Goal: Check status

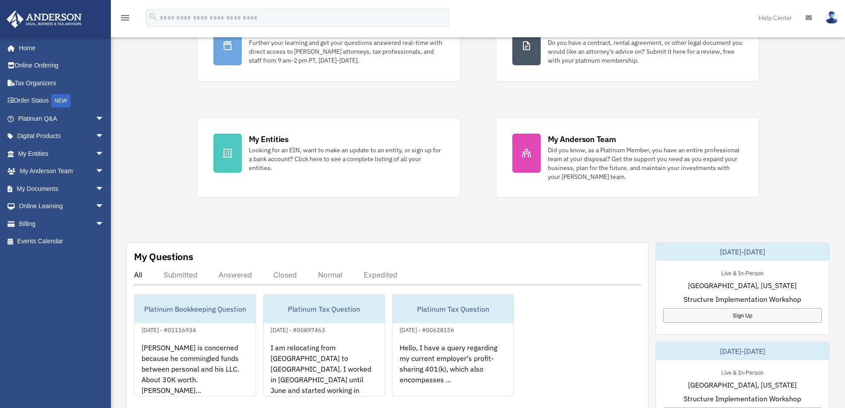
scroll to position [133, 0]
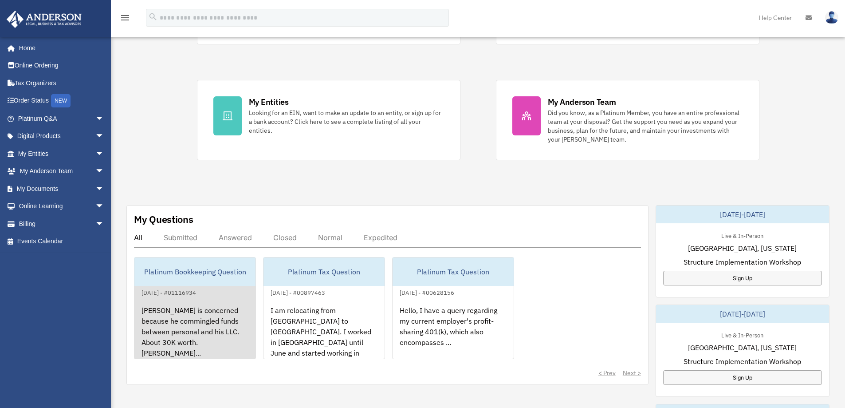
click at [226, 317] on div "[PERSON_NAME] is concerned because he commingled funds between personal and his…" at bounding box center [194, 332] width 121 height 69
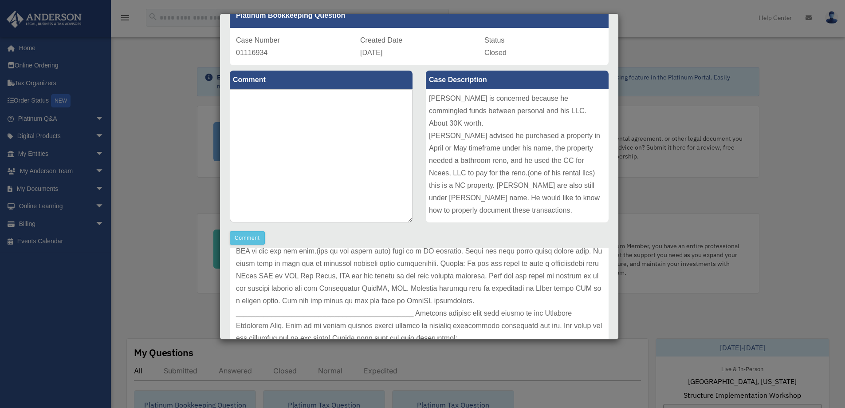
scroll to position [0, 0]
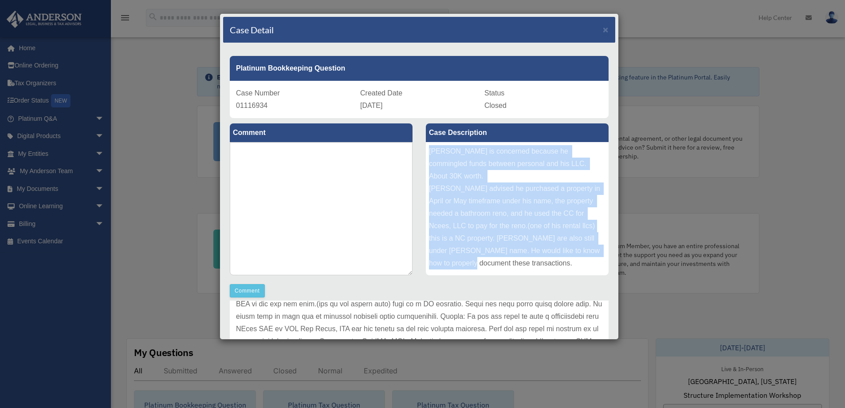
drag, startPoint x: 427, startPoint y: 150, endPoint x: 532, endPoint y: 272, distance: 161.4
click at [532, 272] on div "Carlos is concerned because he commingled funds between personal and his LLC. A…" at bounding box center [517, 208] width 183 height 133
copy div "Carlos is concerned because he commingled funds between personal and his LLC. A…"
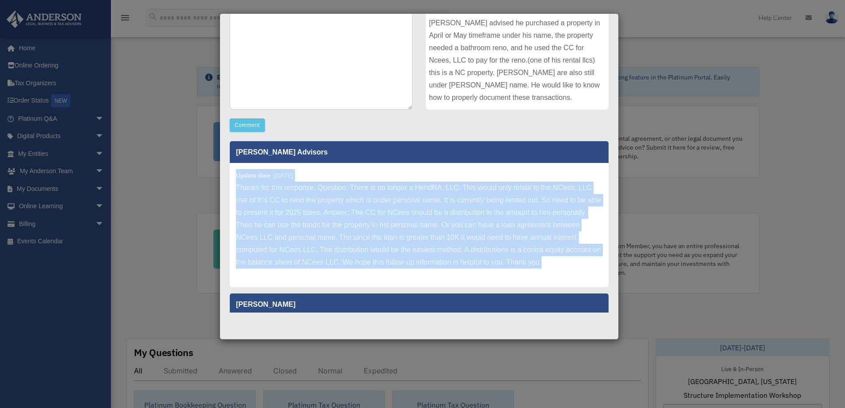
drag, startPoint x: 238, startPoint y: 174, endPoint x: 589, endPoint y: 275, distance: 365.4
click at [589, 275] on div "Update date : 09-29-2025 Thanks for this response. Question: There is no longer…" at bounding box center [419, 225] width 379 height 124
copy div "Update date : 09-29-2025 Thanks for this response. Question: There is no longer…"
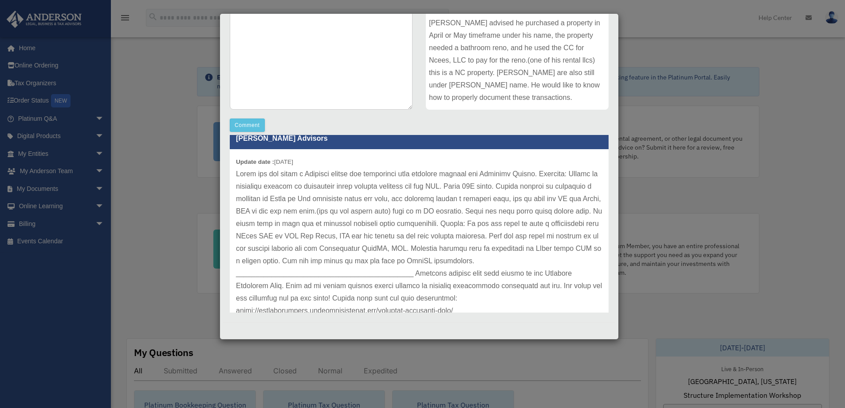
scroll to position [252, 0]
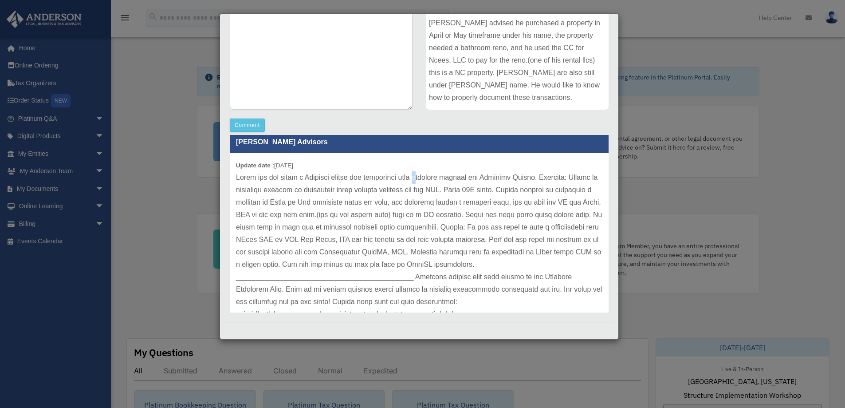
click at [431, 190] on p at bounding box center [419, 270] width 366 height 199
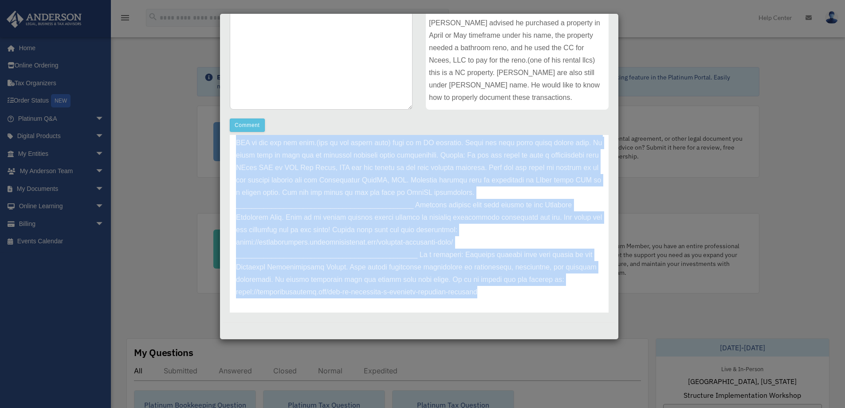
scroll to position [341, 0]
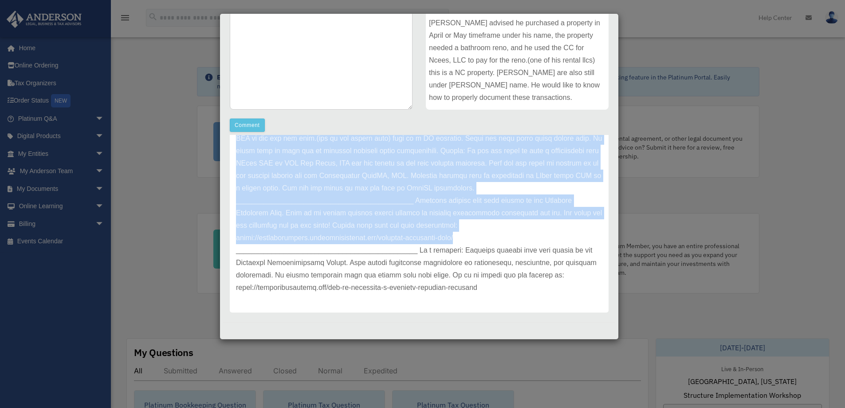
drag, startPoint x: 237, startPoint y: 187, endPoint x: 572, endPoint y: 236, distance: 337.9
click at [572, 236] on p at bounding box center [419, 194] width 366 height 199
copy p "Thank you for being a Platinum member and submitting your question through the …"
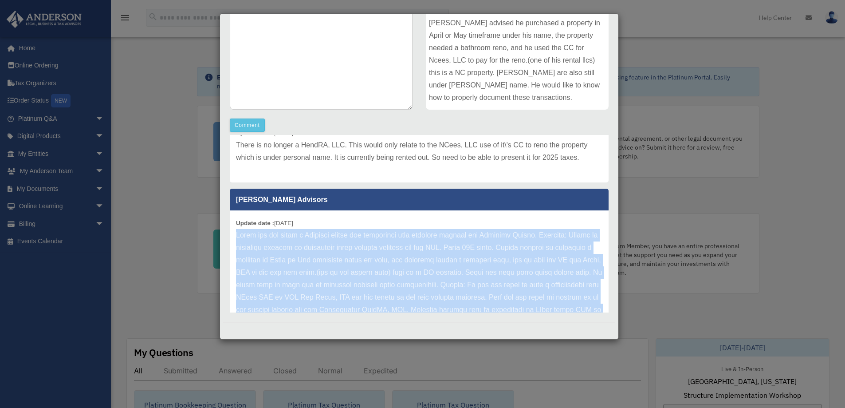
scroll to position [208, 0]
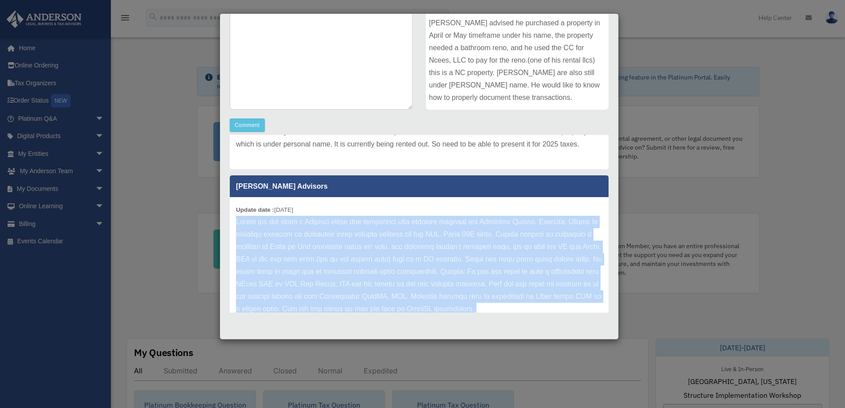
drag, startPoint x: 275, startPoint y: 220, endPoint x: 319, endPoint y: 221, distance: 43.9
click at [319, 221] on div "Update date : 09-19-2025" at bounding box center [419, 315] width 379 height 236
copy small "09-19-2025"
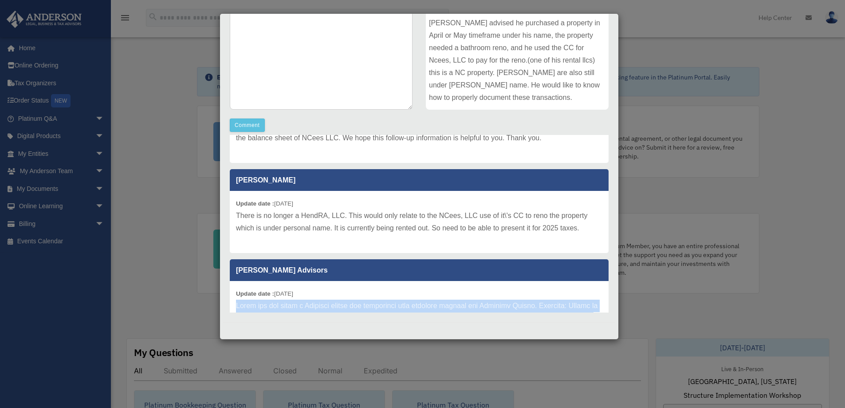
scroll to position [119, 0]
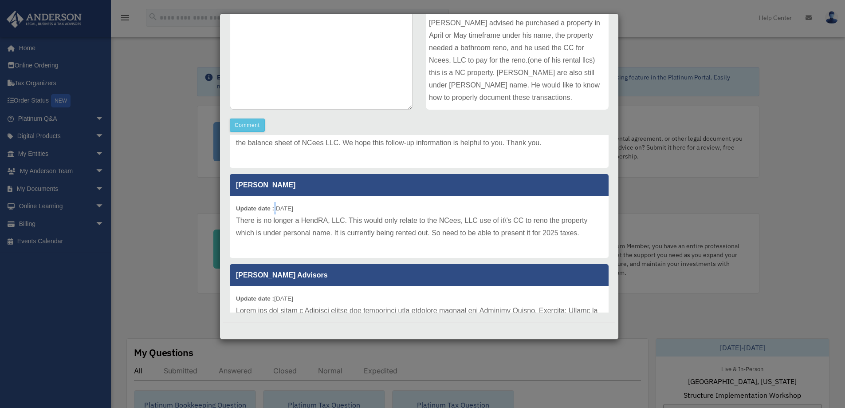
click at [278, 212] on small "Update date : 09-28-2025" at bounding box center [264, 208] width 57 height 7
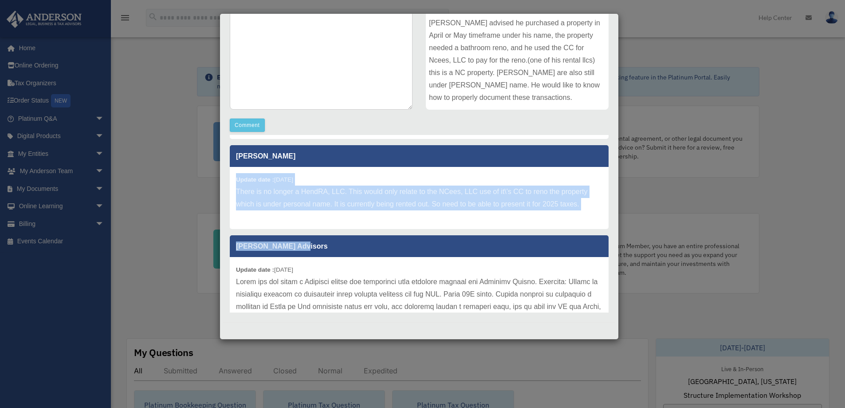
scroll to position [164, 0]
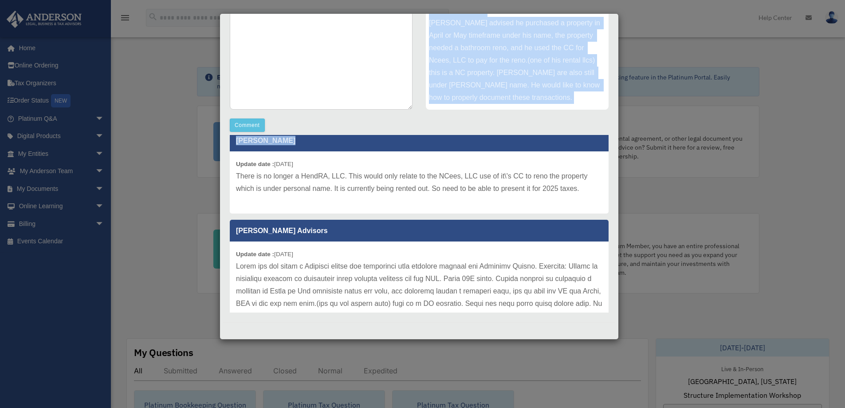
drag, startPoint x: 241, startPoint y: 220, endPoint x: 616, endPoint y: 205, distance: 374.6
click at [615, 205] on div "Case Detail × Platinum Bookkeeping Question Case Number 01116934 Created Date S…" at bounding box center [419, 176] width 399 height 326
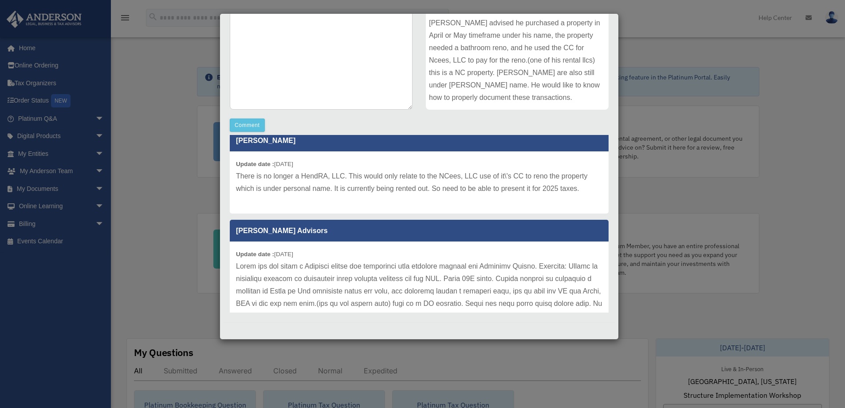
click at [543, 208] on div "Update date : 09-28-2025 There is no longer a HendRA, LLC. This would only rela…" at bounding box center [419, 182] width 379 height 62
click at [498, 195] on p "There is no longer a HendRA, LLC. This would only relate to the NCees, LLC use …" at bounding box center [419, 182] width 366 height 25
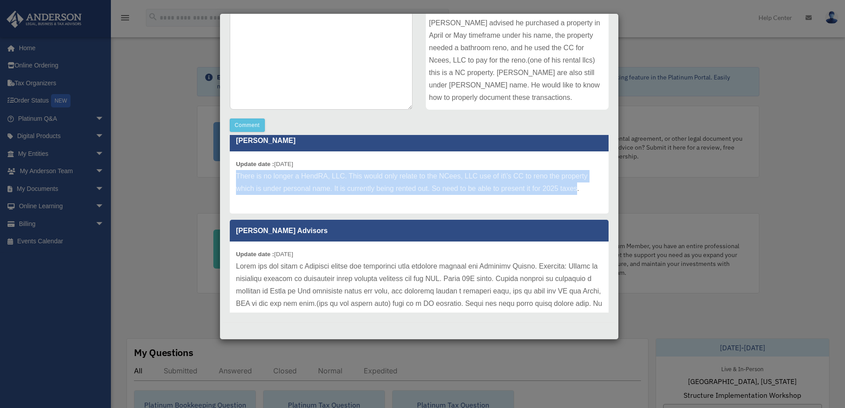
drag, startPoint x: 236, startPoint y: 189, endPoint x: 577, endPoint y: 205, distance: 341.9
click at [577, 195] on p "There is no longer a HendRA, LLC. This would only relate to the NCees, LLC use …" at bounding box center [419, 182] width 366 height 25
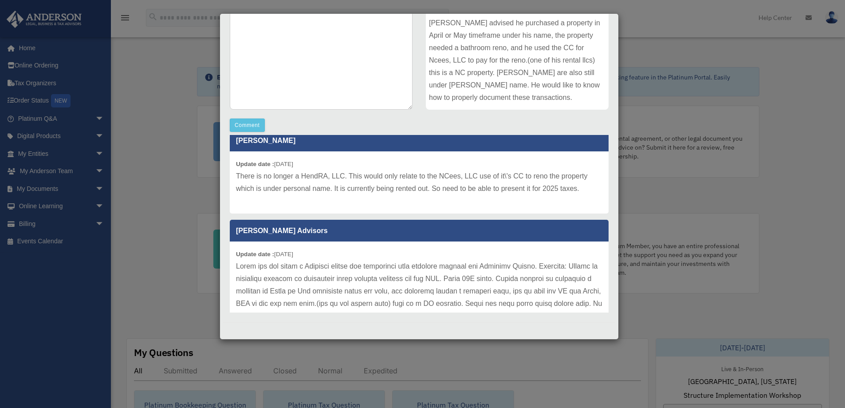
click at [578, 207] on div "Update date : 09-28-2025 There is no longer a HendRA, LLC. This would only rela…" at bounding box center [419, 182] width 379 height 62
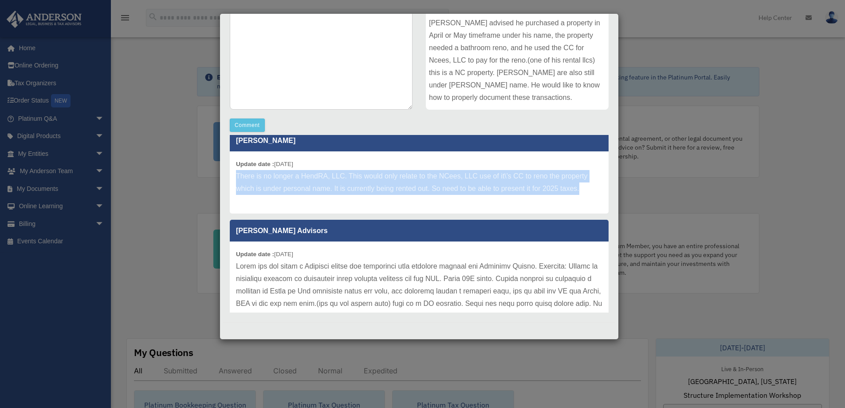
drag, startPoint x: 237, startPoint y: 187, endPoint x: 586, endPoint y: 203, distance: 349.4
click at [586, 195] on p "There is no longer a HendRA, LLC. This would only relate to the NCees, LLC use …" at bounding box center [419, 182] width 366 height 25
copy p "There is no longer a HendRA, LLC. This would only relate to the NCees, LLC use …"
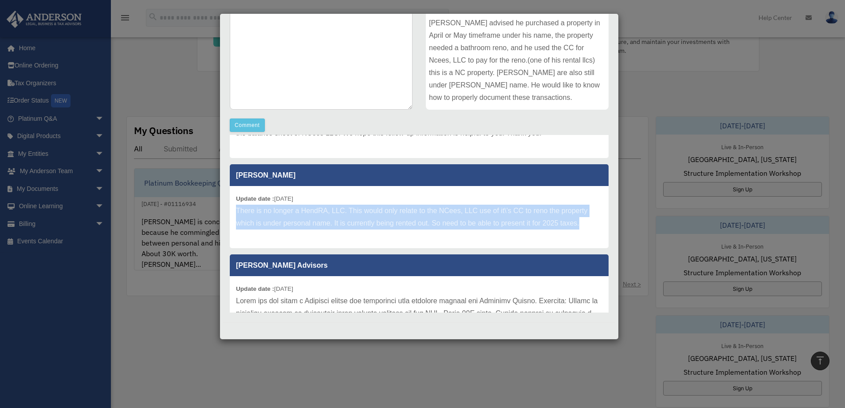
scroll to position [119, 0]
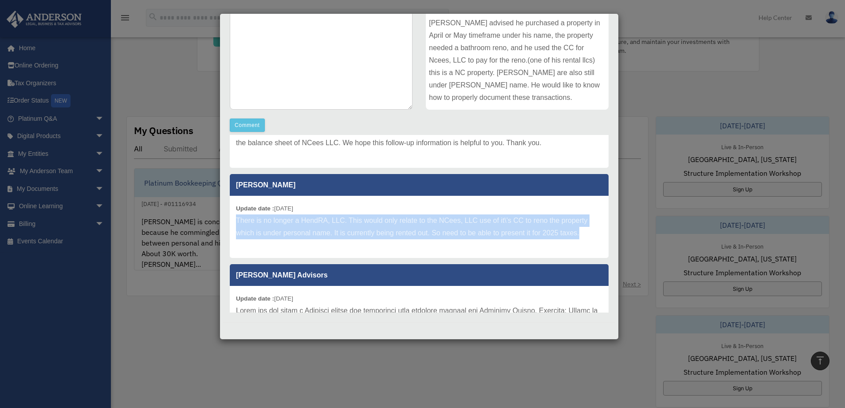
drag, startPoint x: 236, startPoint y: 219, endPoint x: 321, endPoint y: 218, distance: 84.7
click at [321, 218] on div "Update date : 09-28-2025 There is no longer a HendRA, LLC. This would only rela…" at bounding box center [419, 227] width 379 height 62
copy small "Update date : 09-28-2025"
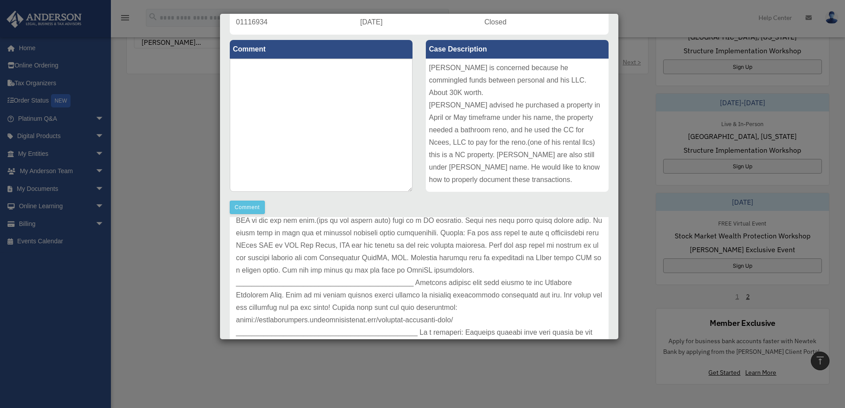
scroll to position [0, 0]
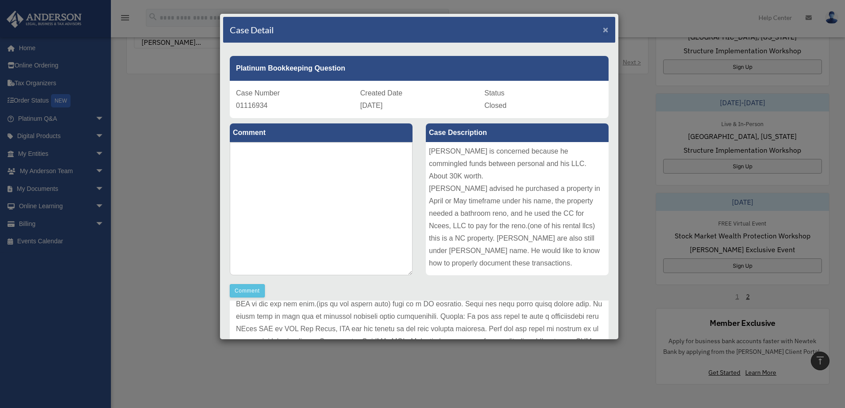
click at [603, 27] on span "×" at bounding box center [606, 29] width 6 height 10
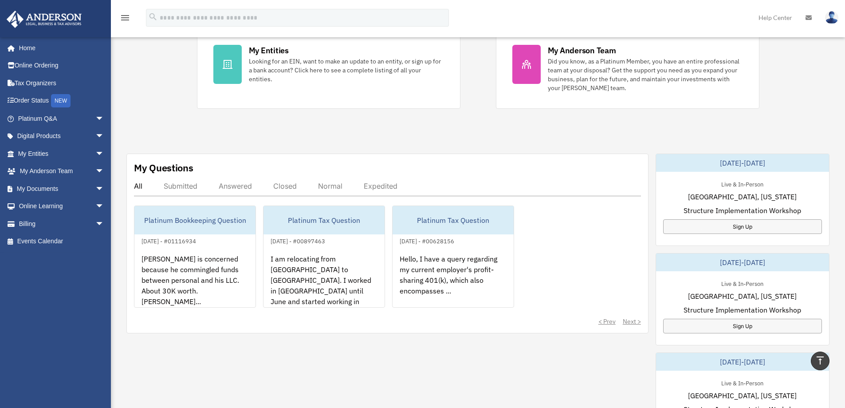
scroll to position [168, 0]
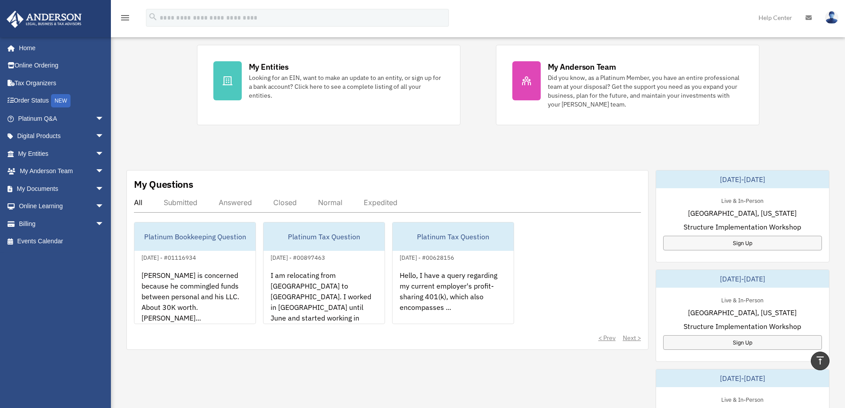
click at [229, 204] on div "Answered" at bounding box center [235, 202] width 33 height 9
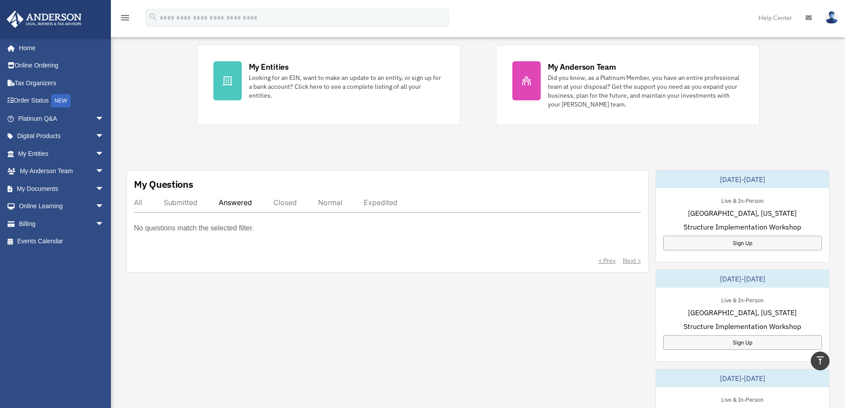
click at [185, 205] on div "Submitted" at bounding box center [181, 202] width 34 height 9
drag, startPoint x: 246, startPoint y: 201, endPoint x: 258, endPoint y: 201, distance: 12.4
click at [251, 201] on div "Answered" at bounding box center [235, 202] width 33 height 9
click at [287, 200] on div "Closed" at bounding box center [285, 202] width 24 height 9
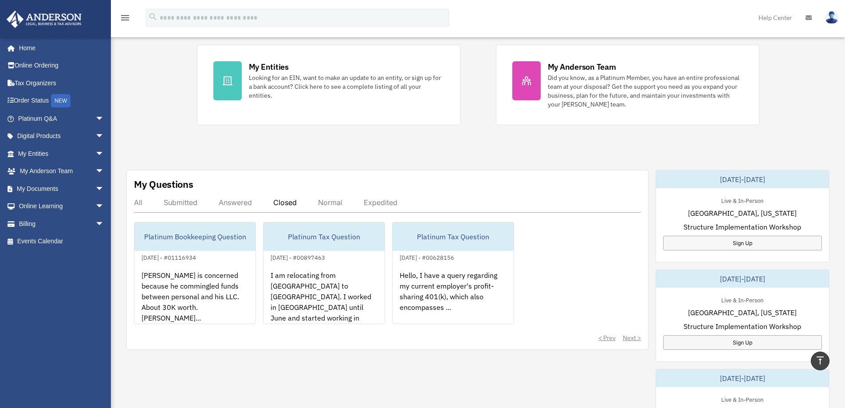
drag, startPoint x: 342, startPoint y: 199, endPoint x: 353, endPoint y: 199, distance: 11.5
click at [342, 199] on div "Normal" at bounding box center [330, 202] width 24 height 9
click at [381, 200] on div "Expedited" at bounding box center [381, 202] width 34 height 9
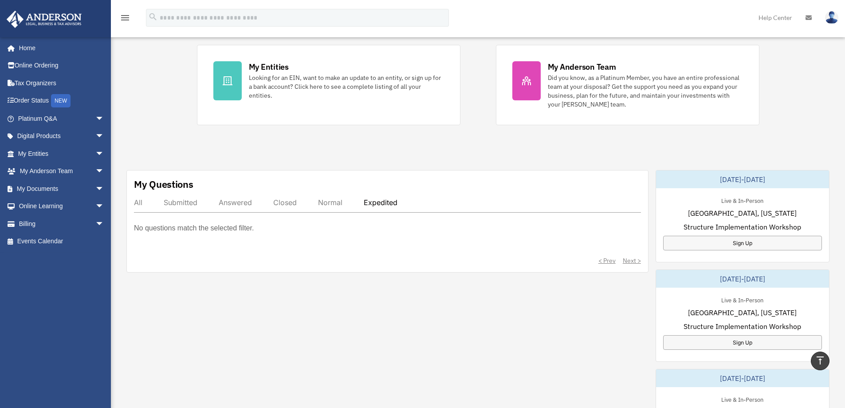
click at [322, 202] on div "Normal" at bounding box center [330, 202] width 24 height 9
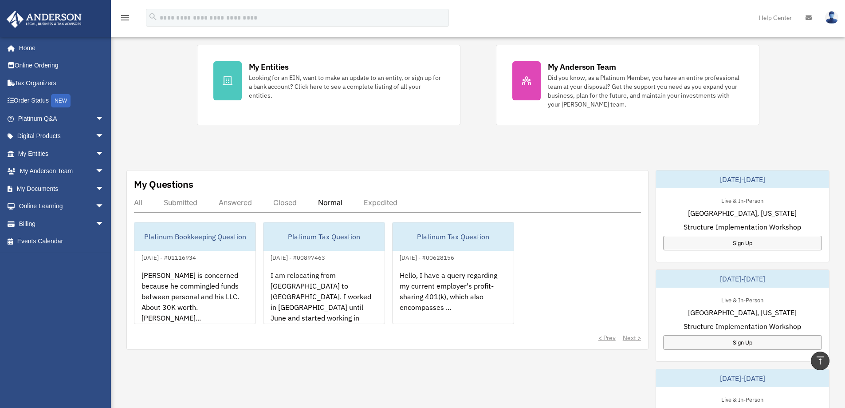
click at [266, 203] on div "All Submitted Answered Closed Normal Expedited" at bounding box center [387, 205] width 507 height 15
click at [287, 202] on div "Closed" at bounding box center [285, 202] width 24 height 9
click at [228, 205] on div "Answered" at bounding box center [235, 202] width 33 height 9
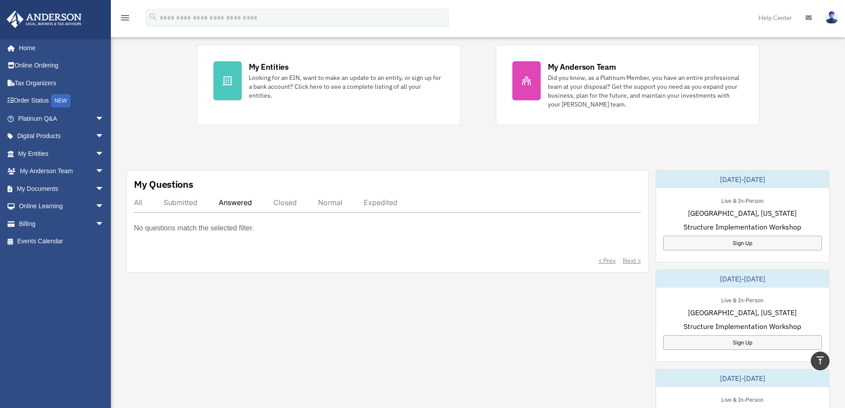
click at [174, 203] on div "Submitted" at bounding box center [181, 202] width 34 height 9
click at [145, 200] on div "All Submitted Answered Closed Normal Expedited" at bounding box center [387, 205] width 507 height 15
click at [137, 203] on div "All" at bounding box center [138, 202] width 8 height 9
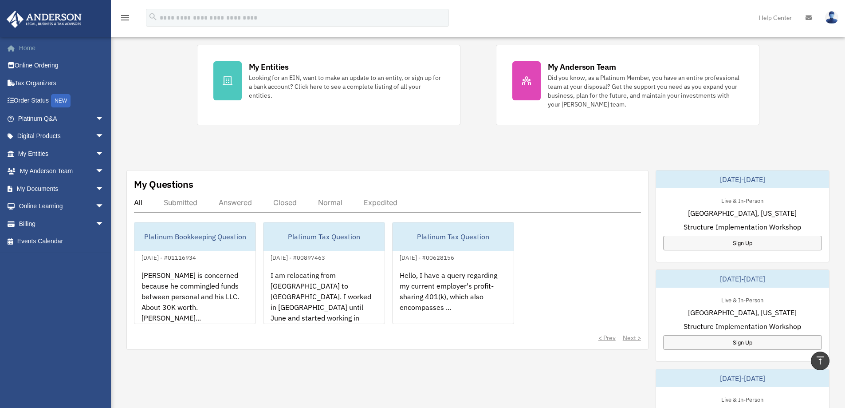
click at [31, 49] on link "Home" at bounding box center [61, 48] width 111 height 18
